Goal: Check status: Check status

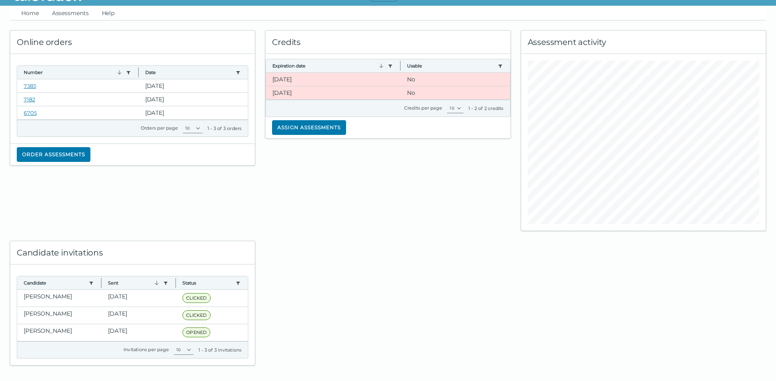
scroll to position [23, 0]
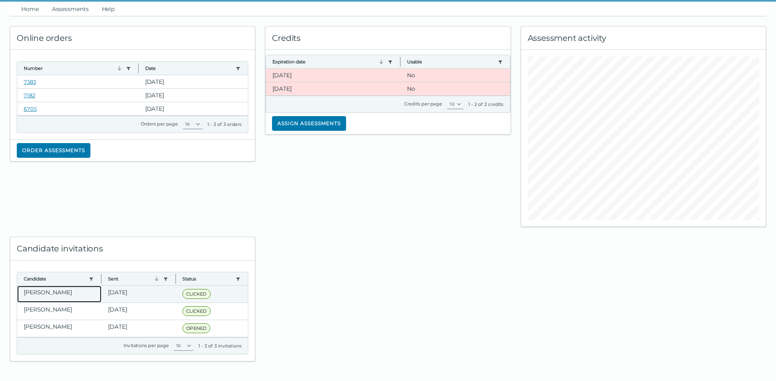
click at [63, 295] on clr-dg-cell "[PERSON_NAME]" at bounding box center [59, 294] width 84 height 17
click at [19, 7] on ul "Home Assessments Help" at bounding box center [388, 9] width 757 height 15
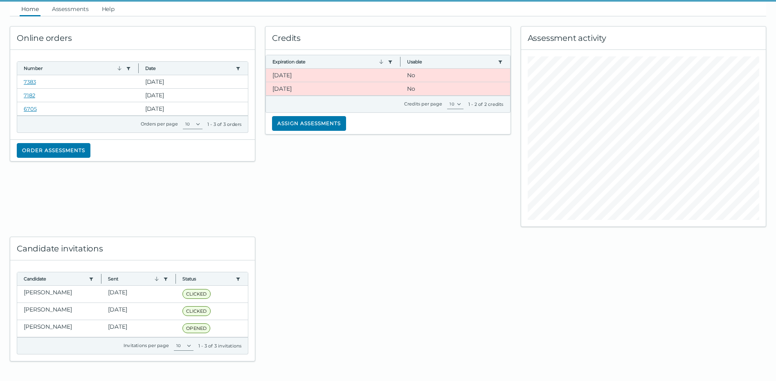
click at [29, 9] on link "Home" at bounding box center [30, 9] width 21 height 15
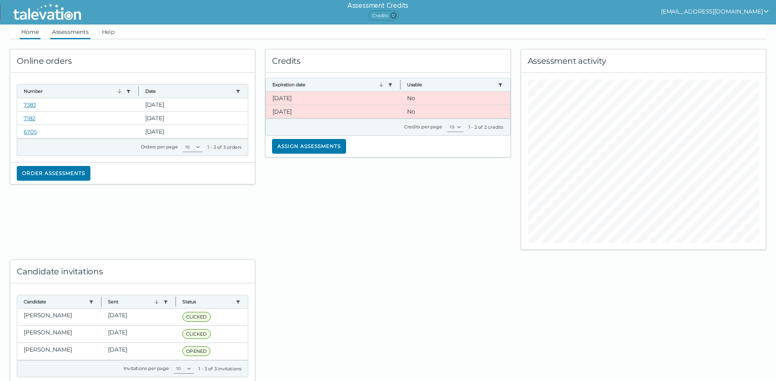
click at [70, 27] on link "Assessments" at bounding box center [70, 32] width 40 height 15
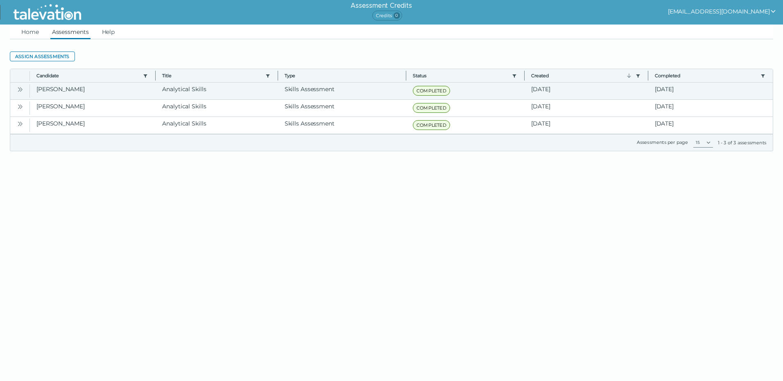
click at [18, 90] on icon "Open" at bounding box center [20, 89] width 7 height 7
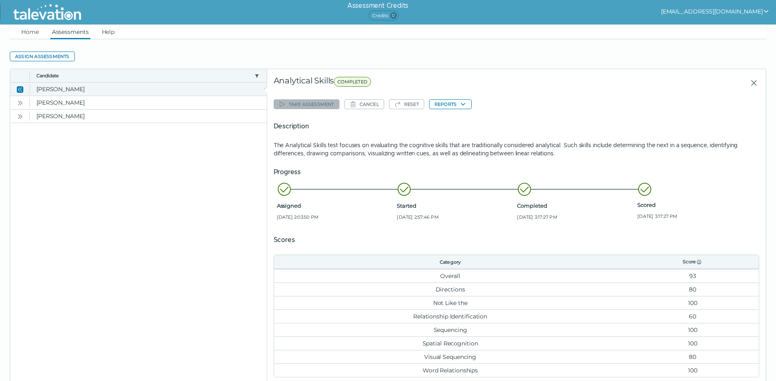
click at [18, 90] on icon "Close" at bounding box center [20, 89] width 7 height 7
